Goal: Transaction & Acquisition: Purchase product/service

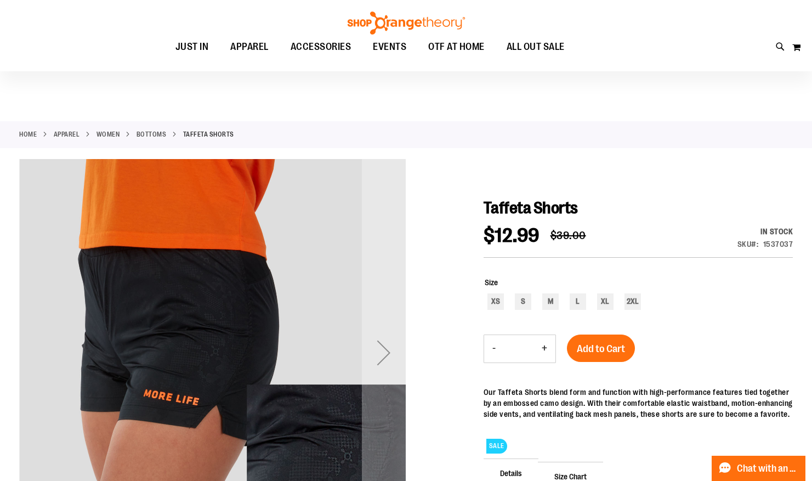
scroll to position [164, 0]
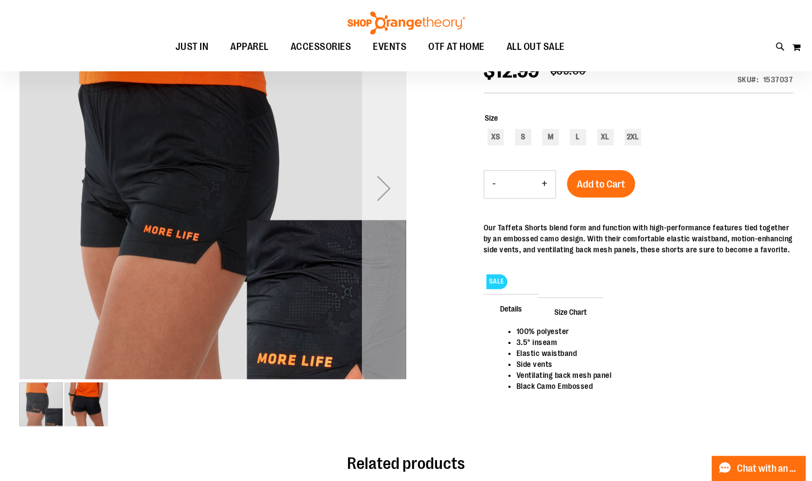
click at [387, 180] on div "Next" at bounding box center [384, 188] width 44 height 44
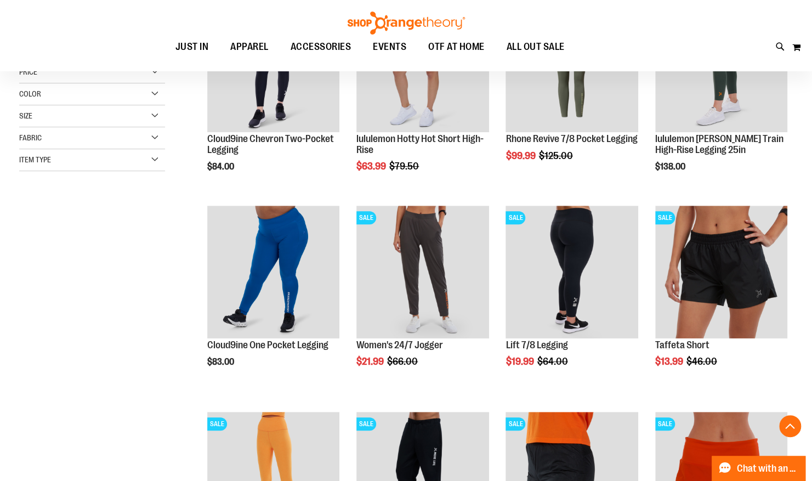
scroll to position [219, 0]
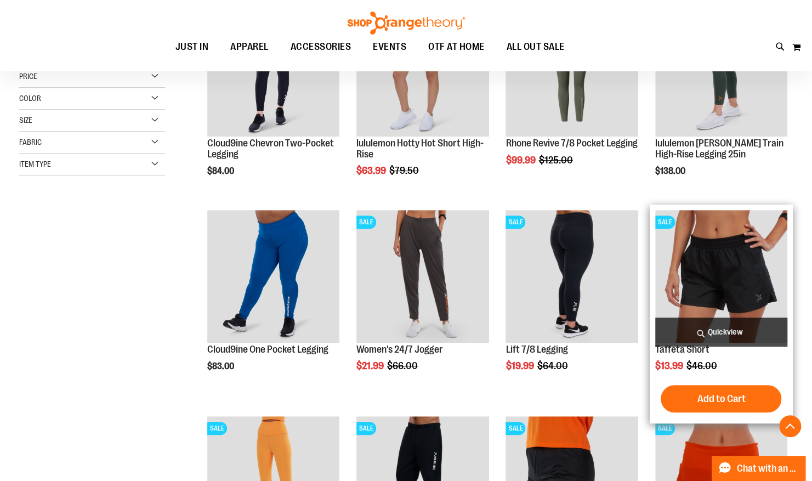
click at [738, 262] on img "product" at bounding box center [721, 276] width 132 height 132
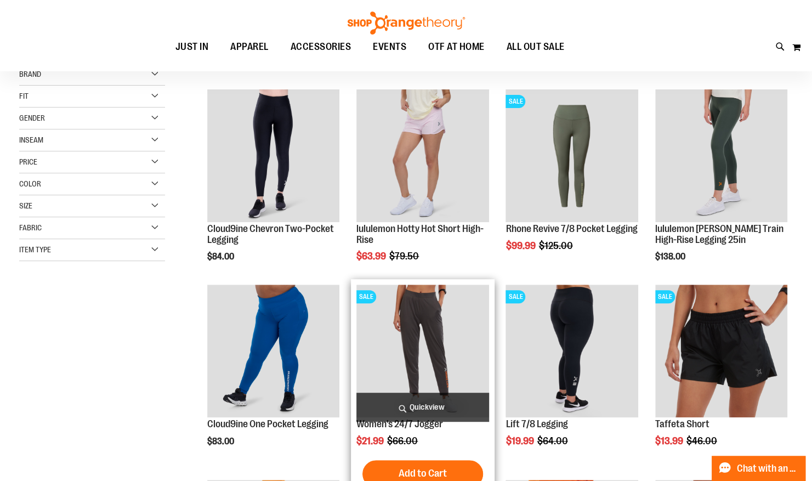
scroll to position [164, 0]
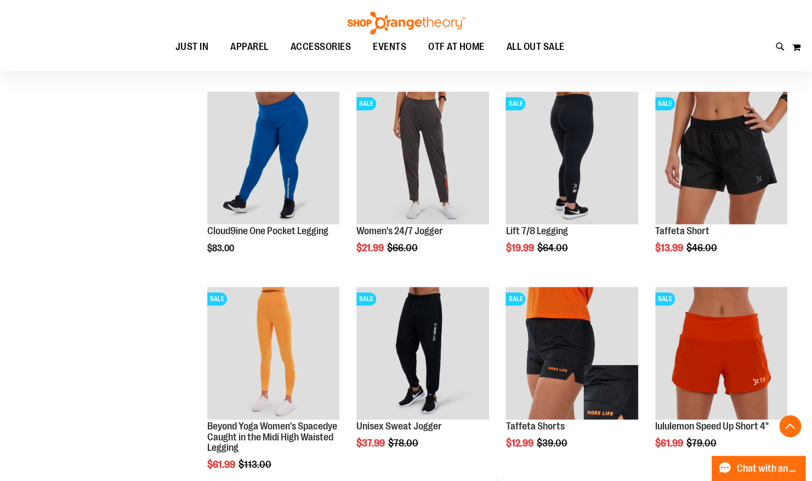
scroll to position [329, 0]
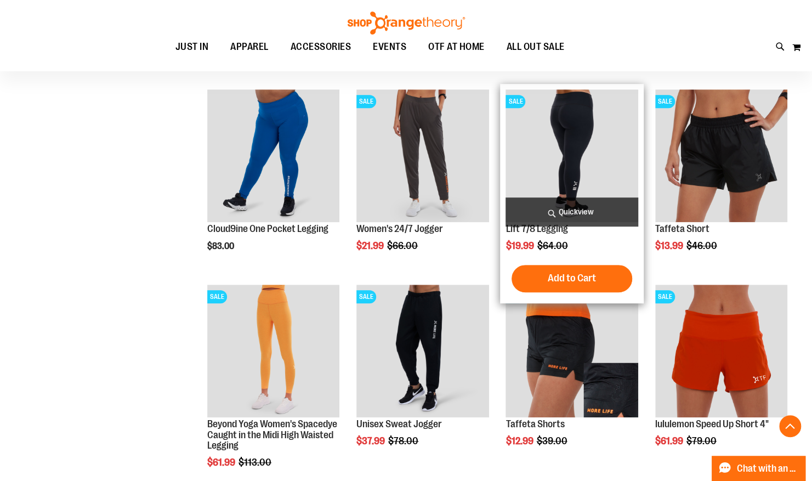
click at [557, 122] on img "product" at bounding box center [571, 155] width 132 height 132
